Goal: Find specific page/section: Find specific page/section

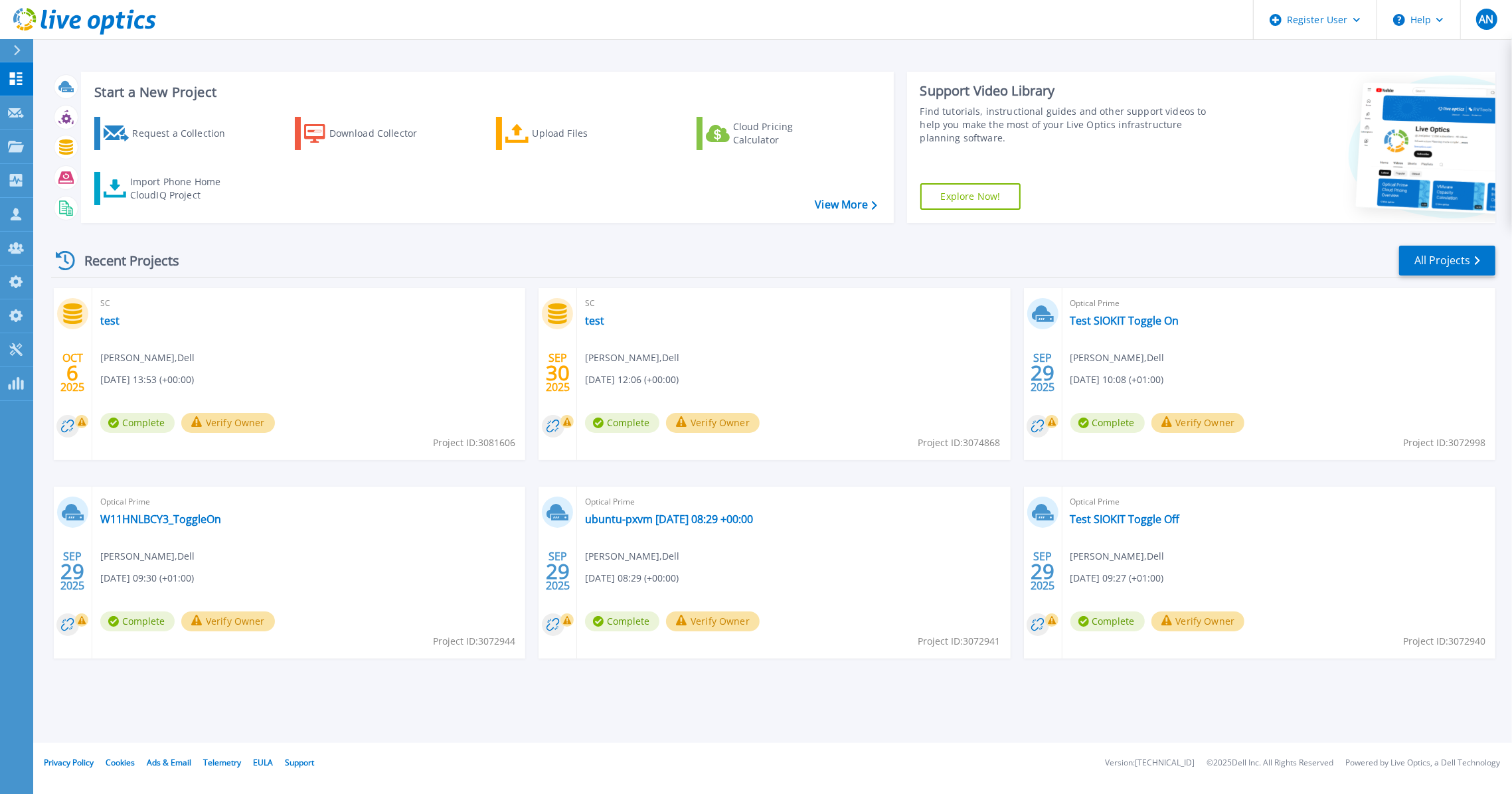
click at [212, 239] on div "Recent Projects All Projects OCT 6 2025 SC test Anthony Nyhan , Dell 10/06/2025…" at bounding box center [773, 465] width 1444 height 462
click at [1419, 251] on link "All Projects" at bounding box center [1447, 260] width 96 height 30
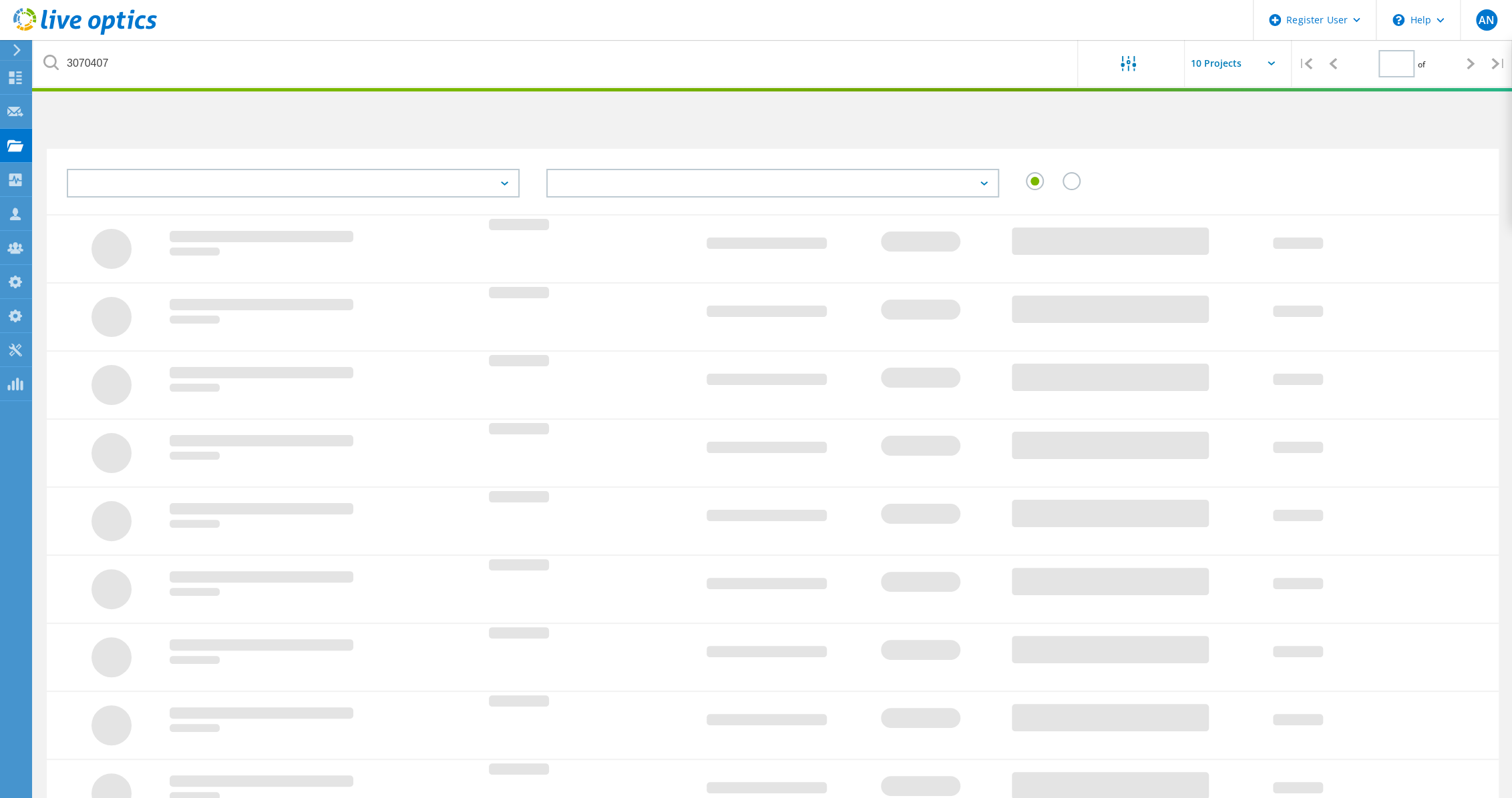
type input "1"
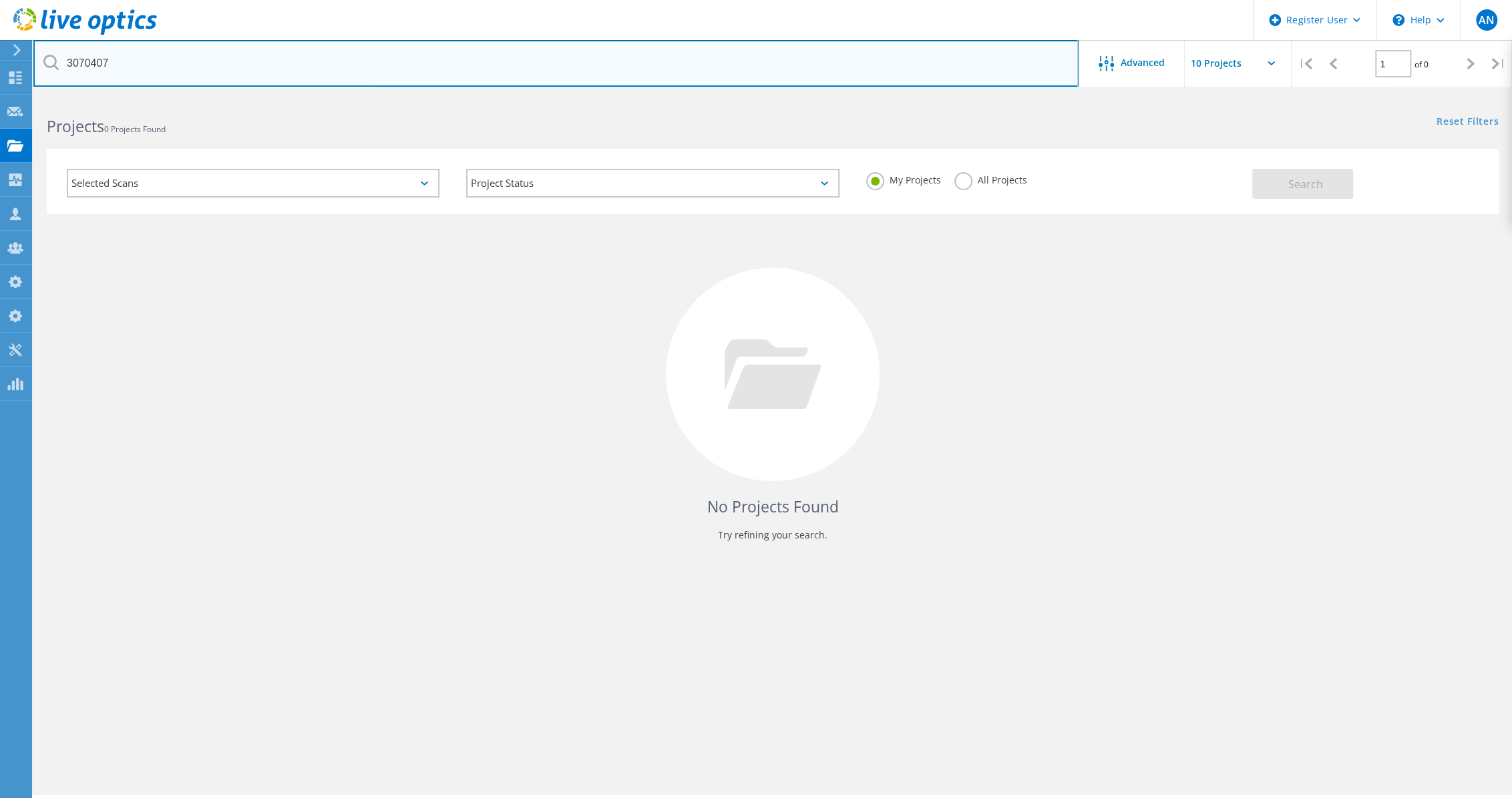
click at [191, 79] on input "3070407" at bounding box center [556, 63] width 1045 height 47
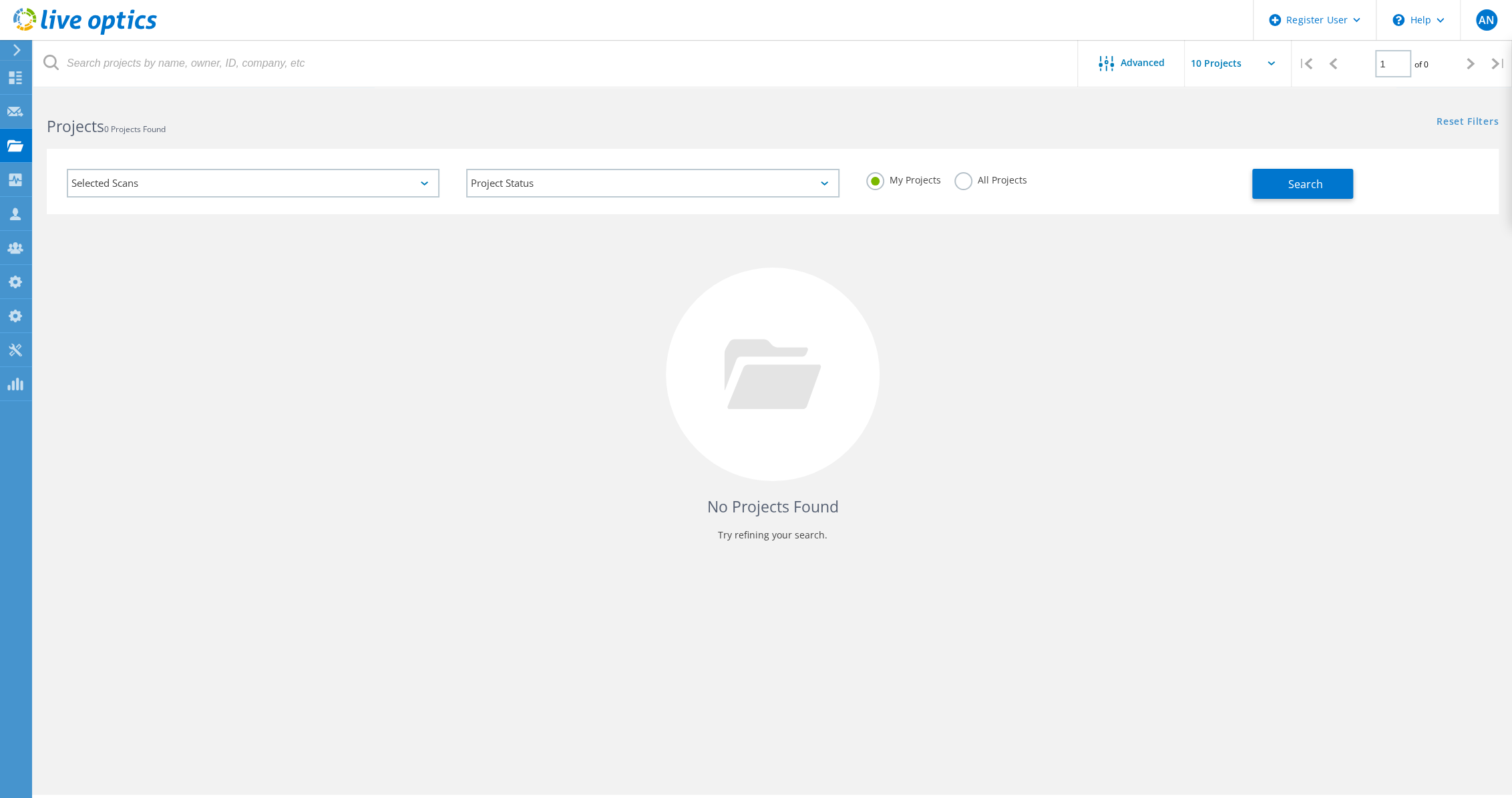
click at [1007, 176] on label "All Projects" at bounding box center [990, 178] width 73 height 13
click at [0, 0] on input "All Projects" at bounding box center [0, 0] width 0 height 0
click at [1249, 180] on div "My Projects All Projects" at bounding box center [1053, 180] width 400 height 50
click at [1255, 179] on button "Search" at bounding box center [1303, 183] width 101 height 30
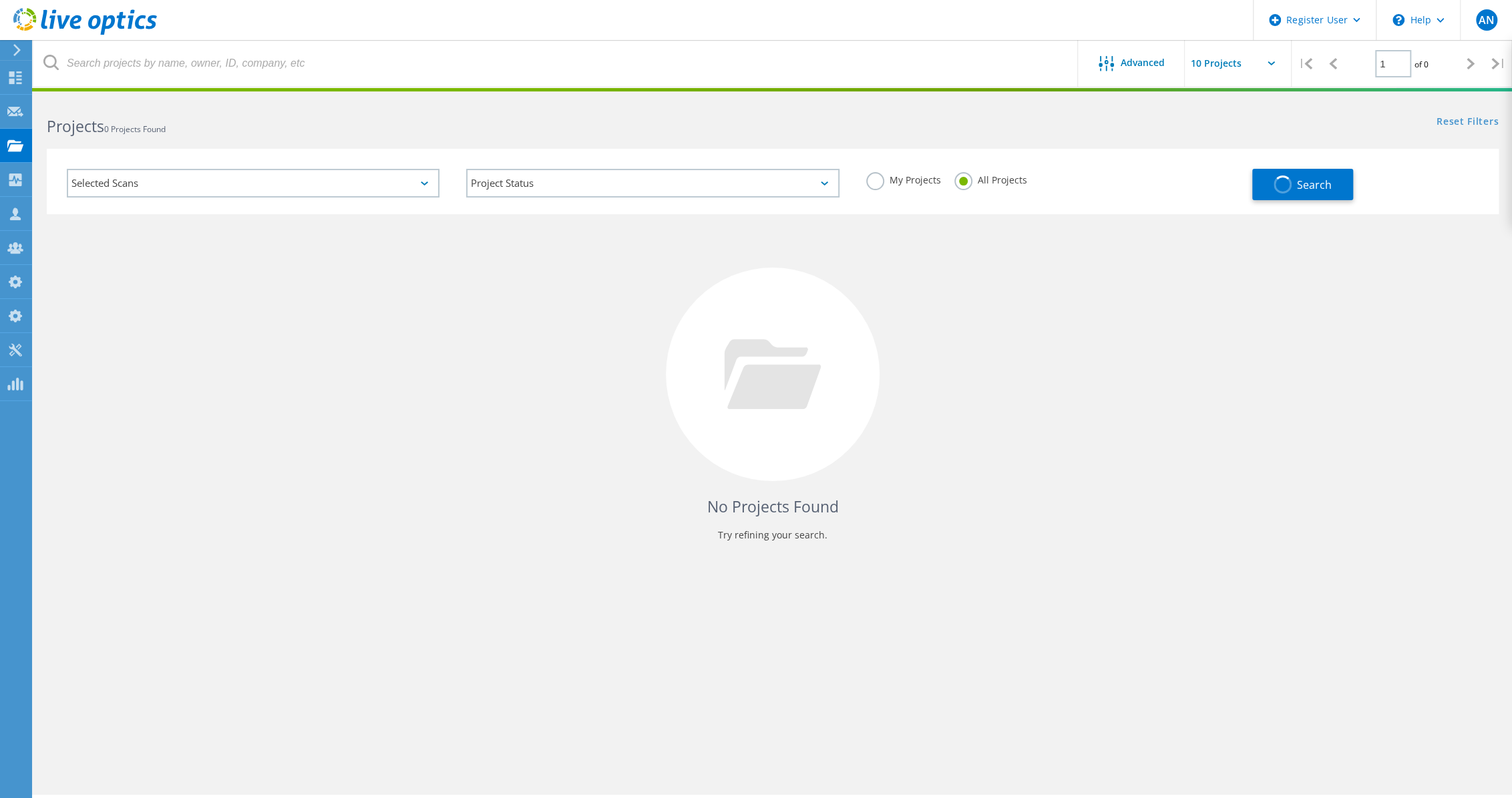
click at [400, 185] on div "Selected Scans" at bounding box center [253, 183] width 372 height 29
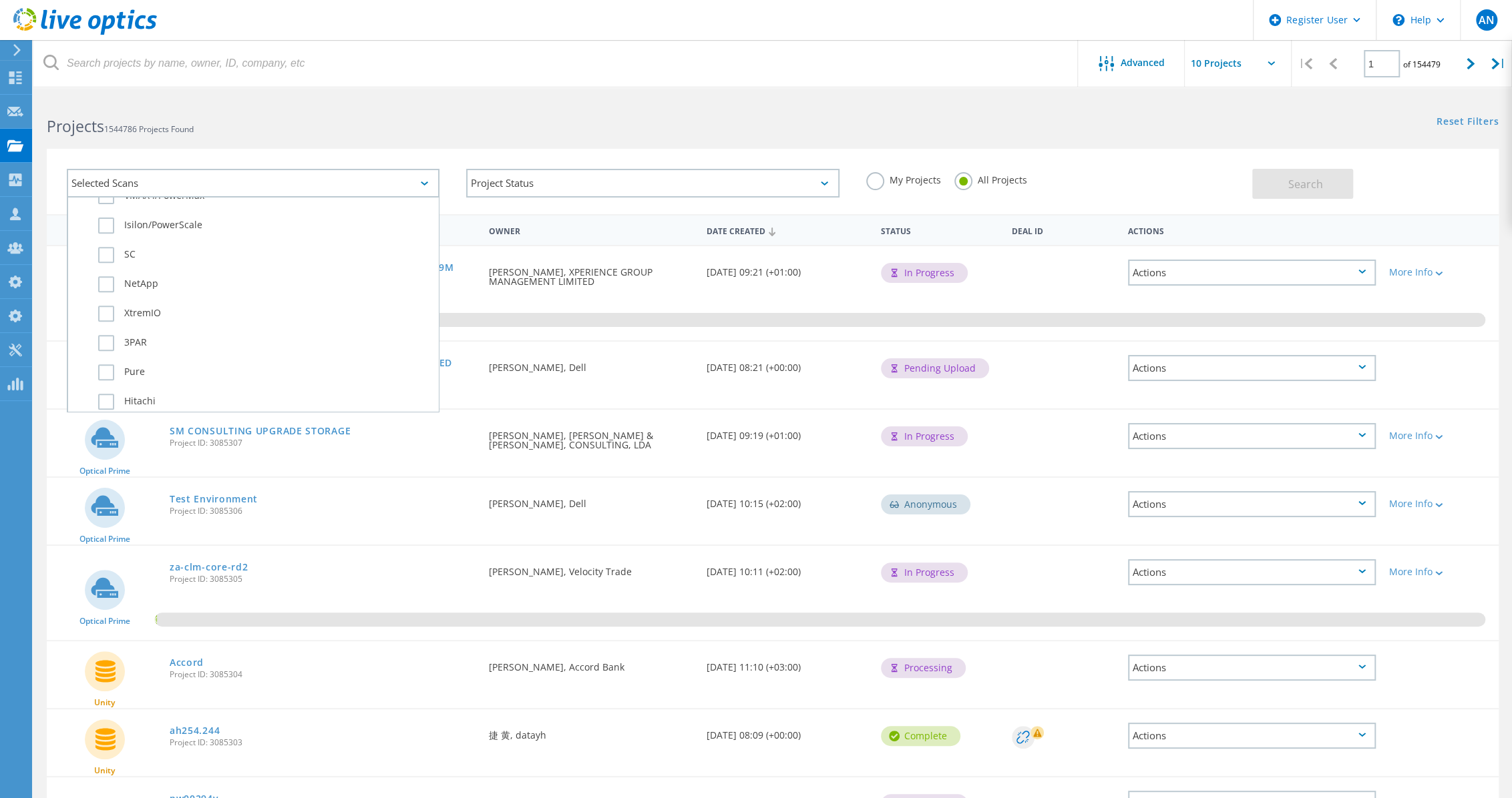
scroll to position [789, 0]
click at [162, 266] on label "Data Domain" at bounding box center [265, 273] width 333 height 16
click at [0, 0] on input "Data Domain" at bounding box center [0, 0] width 0 height 0
click at [1287, 183] on button "Search" at bounding box center [1303, 183] width 101 height 30
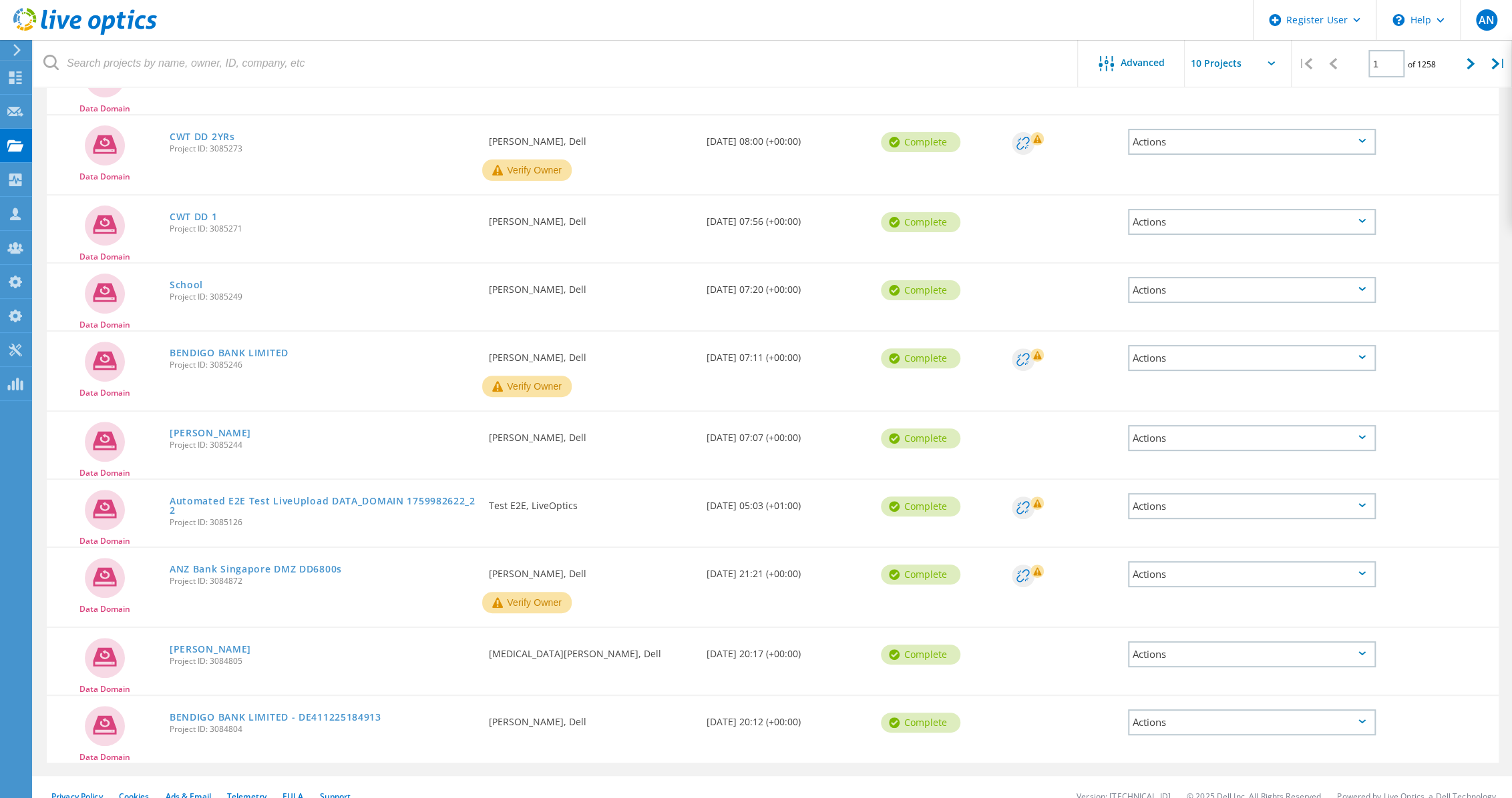
scroll to position [215, 0]
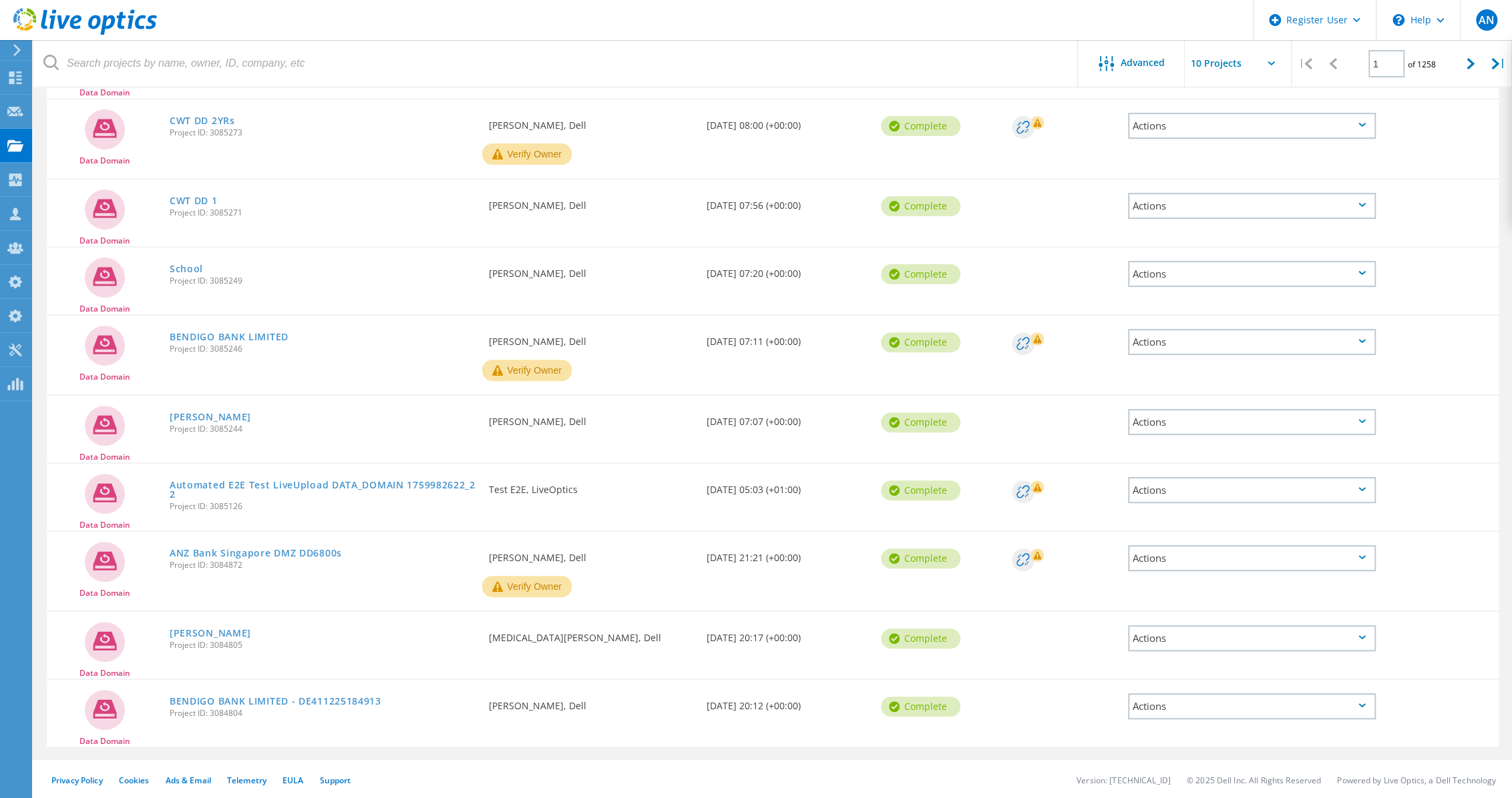
click at [1271, 65] on icon at bounding box center [1271, 63] width 8 height 4
click at [1197, 65] on input "text" at bounding box center [1252, 63] width 133 height 47
click at [1215, 160] on div "Show 40 Projects" at bounding box center [1251, 166] width 132 height 22
type input "Show 40 Projects"
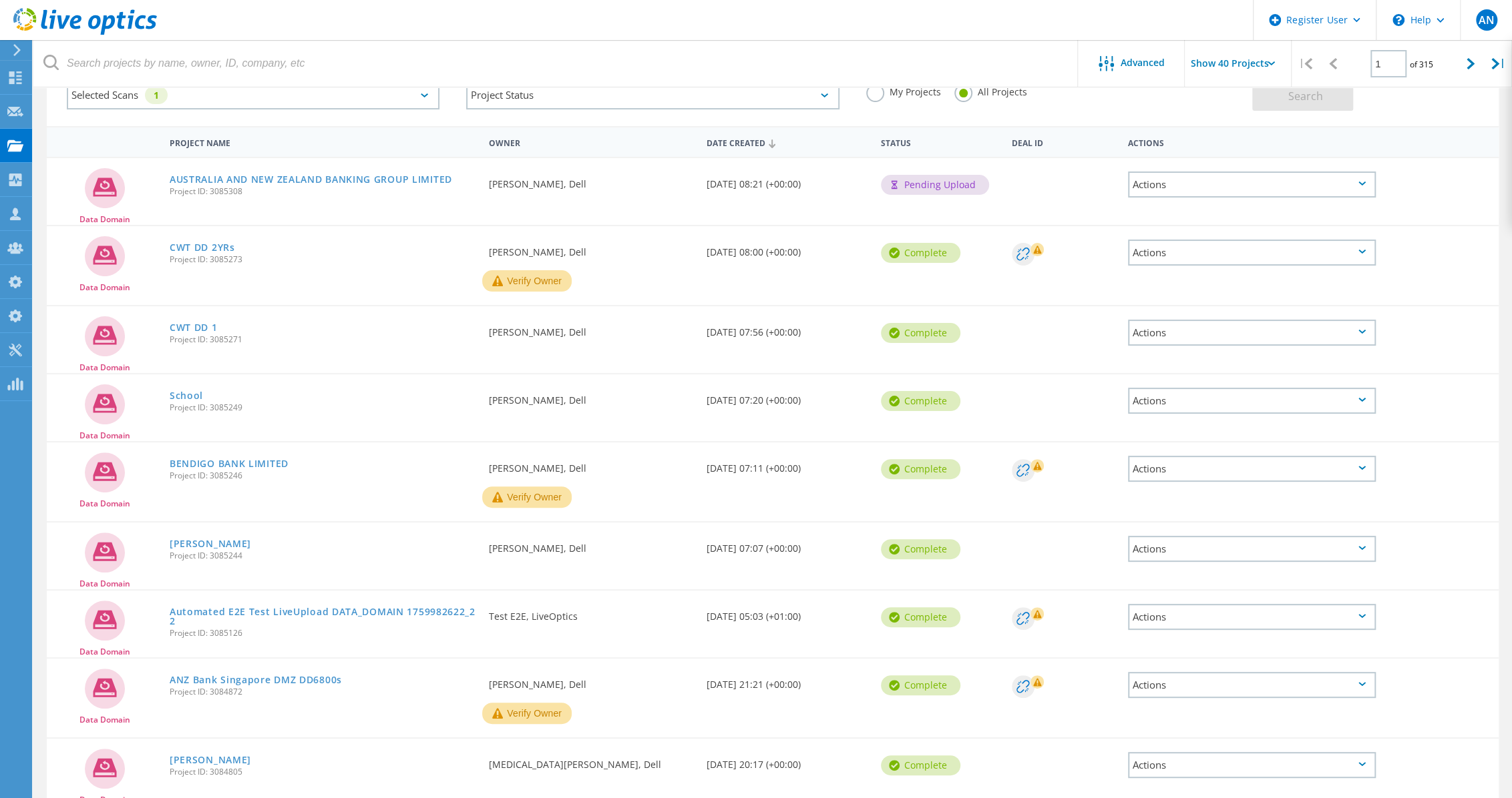
scroll to position [0, 0]
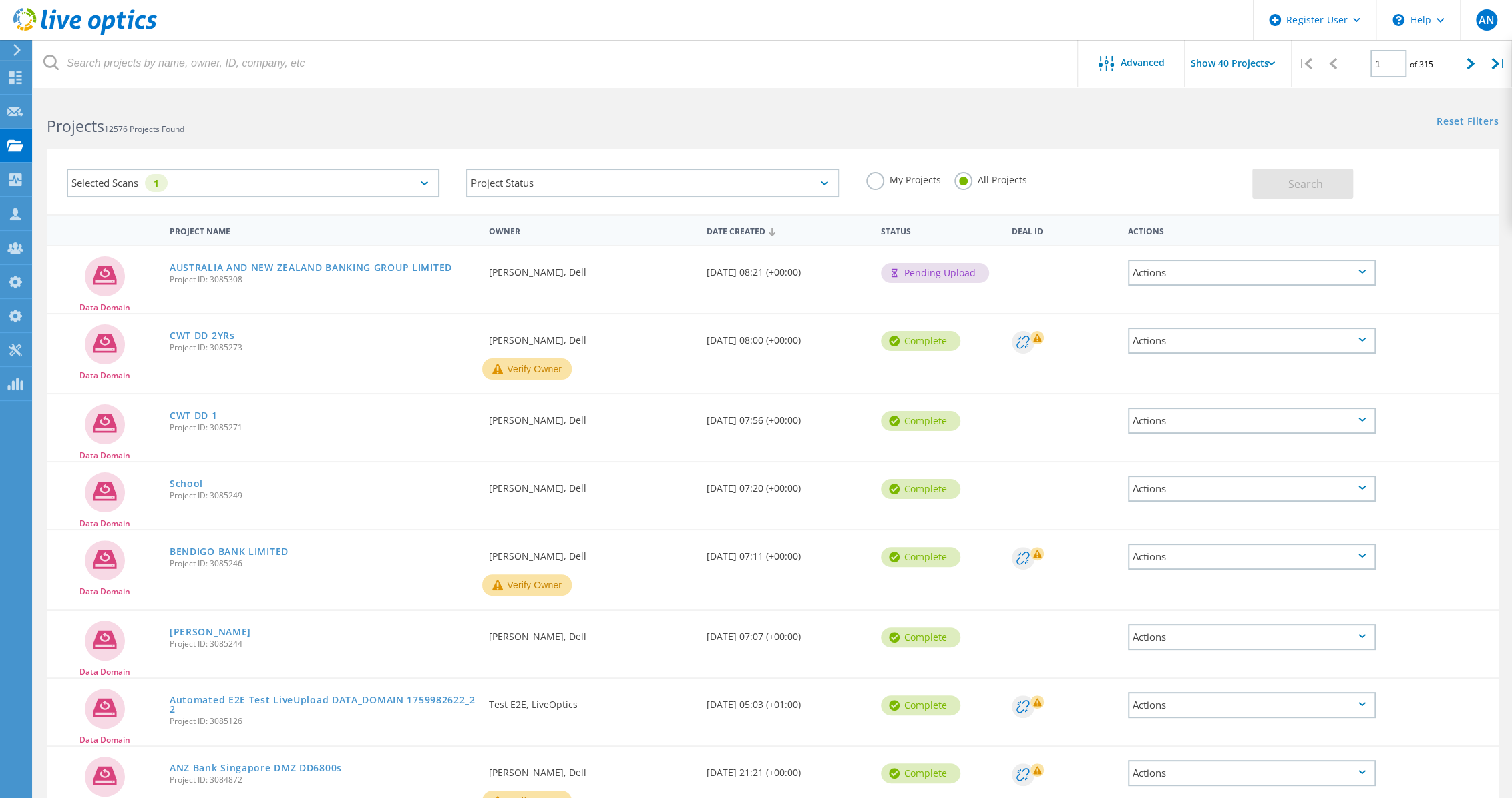
click at [770, 126] on div "Projects 12576 Projects Found" at bounding box center [403, 114] width 739 height 35
